Goal: Find specific page/section: Find specific page/section

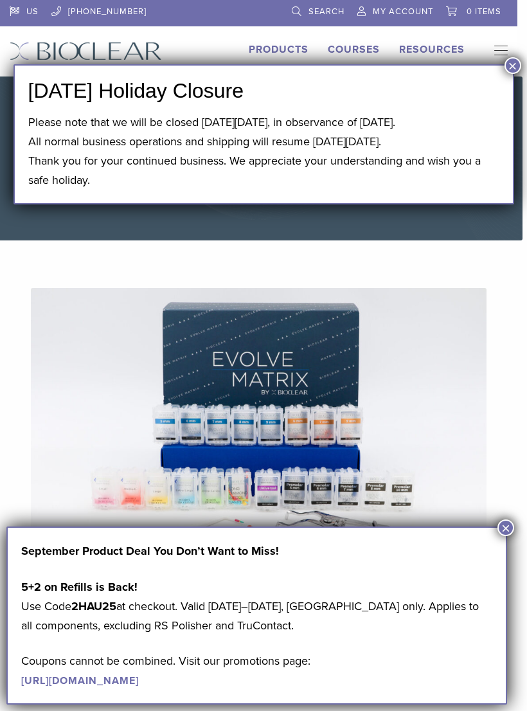
click at [512, 69] on button "×" at bounding box center [512, 65] width 17 height 17
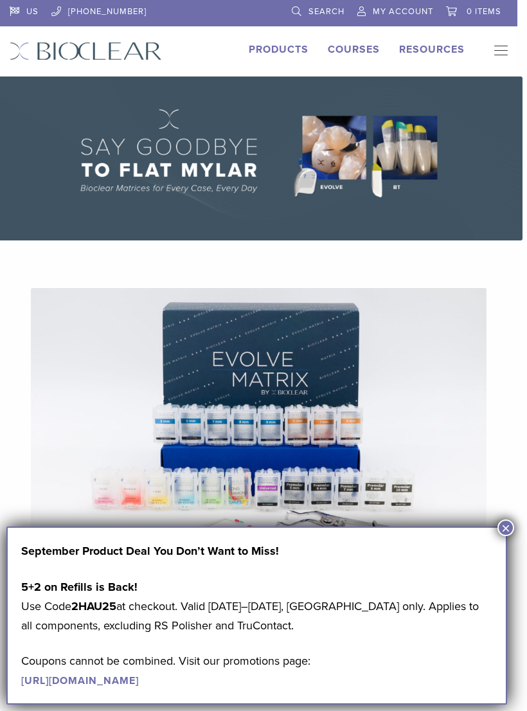
click at [508, 526] on button "×" at bounding box center [505, 527] width 17 height 17
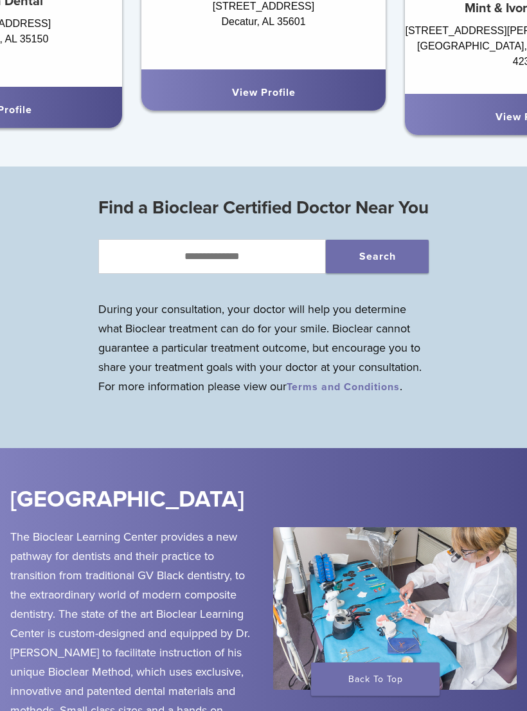
scroll to position [1031, 0]
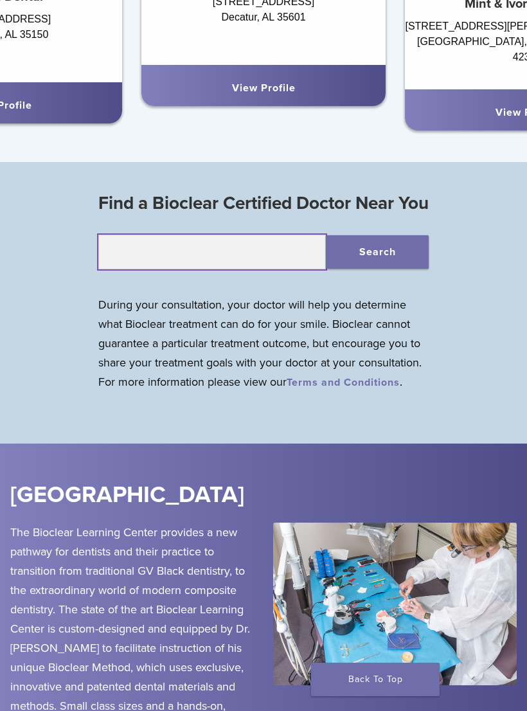
click at [245, 269] on input "text" at bounding box center [212, 252] width 228 height 35
type input "*****"
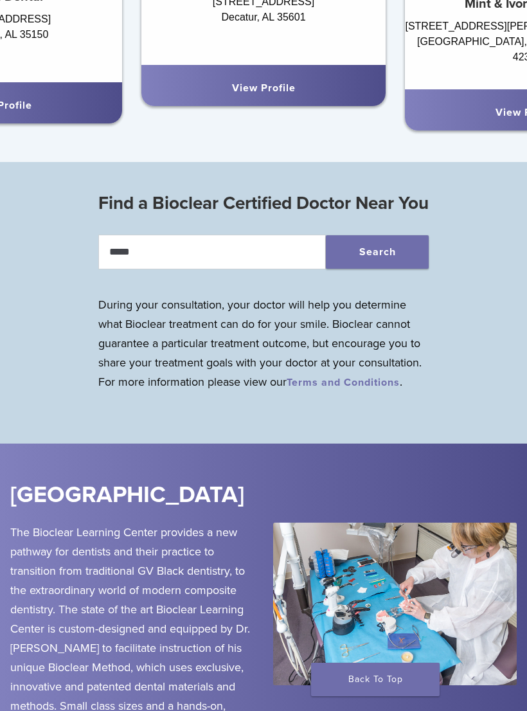
click at [380, 269] on button "Search" at bounding box center [377, 251] width 103 height 33
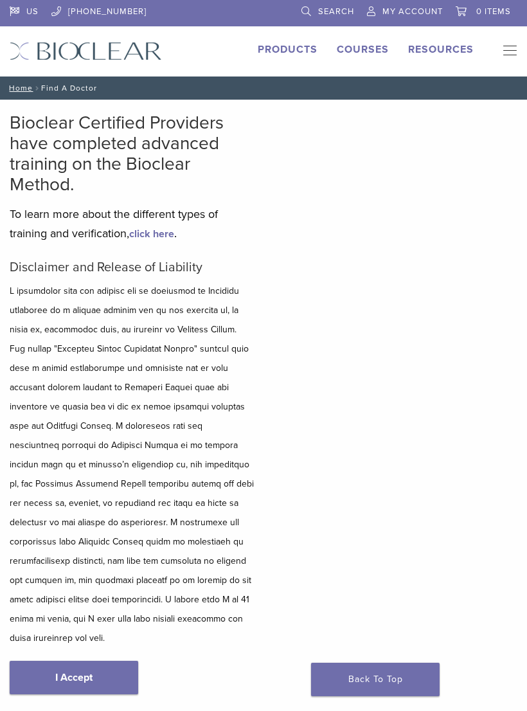
click at [54, 661] on link "I Accept" at bounding box center [74, 677] width 129 height 33
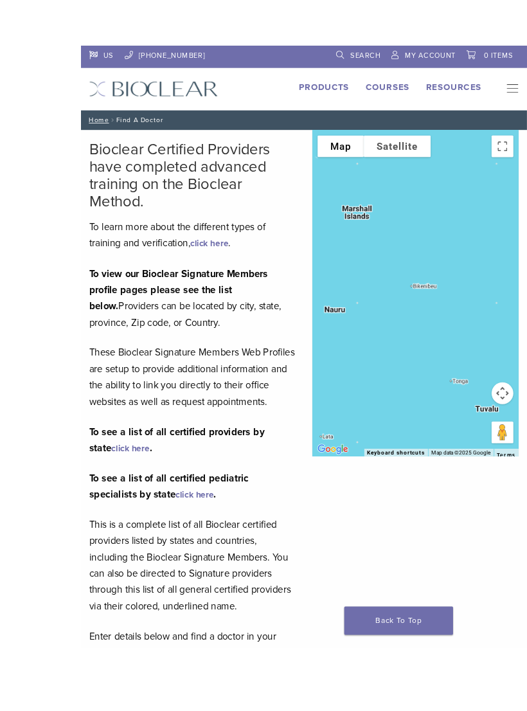
scroll to position [35, 0]
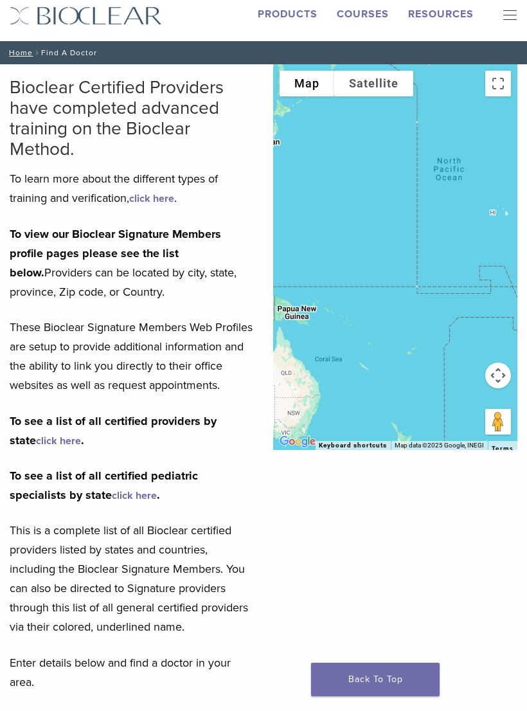
click at [36, 447] on link "click here" at bounding box center [58, 440] width 45 height 13
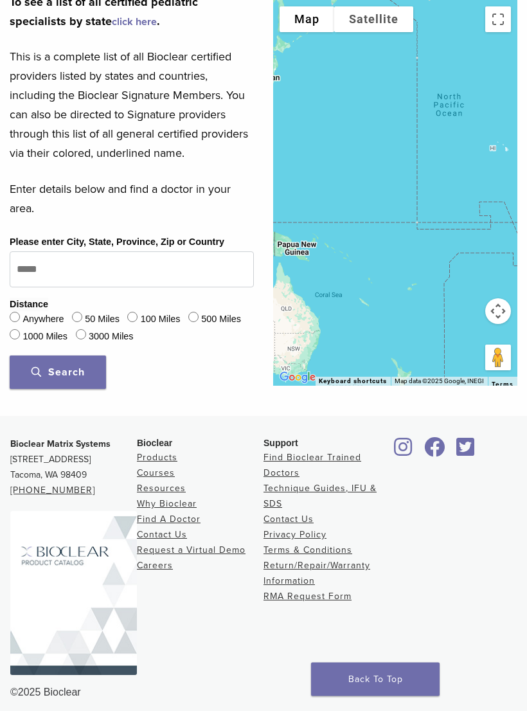
scroll to position [533, 0]
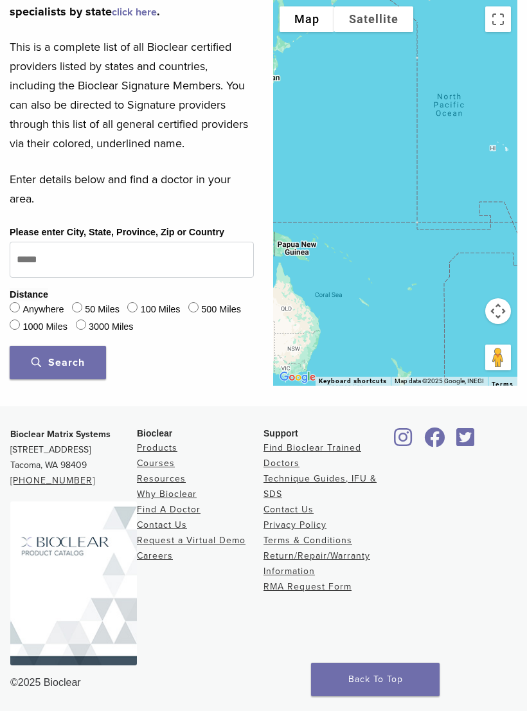
click at [463, 131] on div at bounding box center [395, 193] width 244 height 386
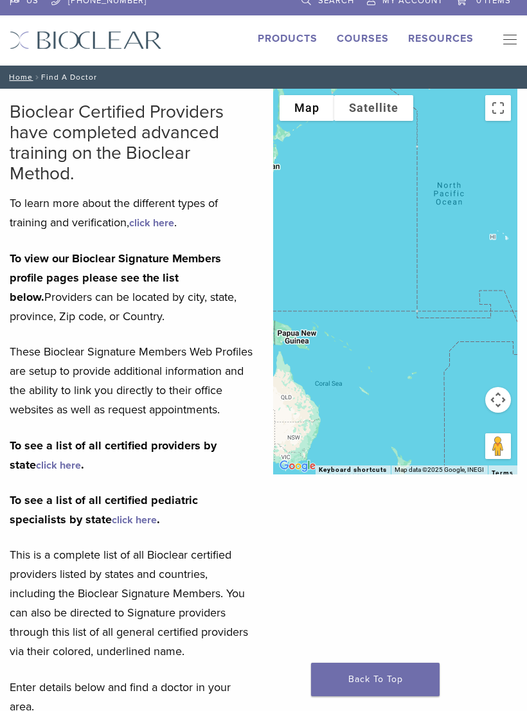
scroll to position [9, 0]
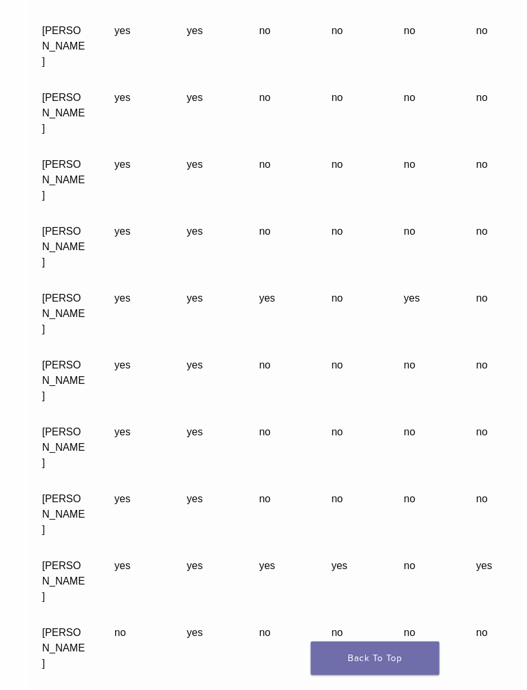
scroll to position [29857, 0]
